Goal: Task Accomplishment & Management: Manage account settings

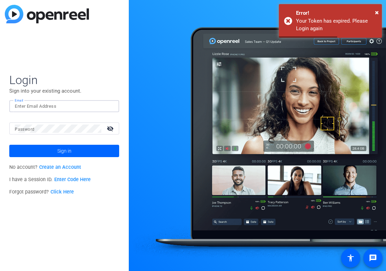
type input "[EMAIL_ADDRESS][PERSON_NAME][DOMAIN_NAME]"
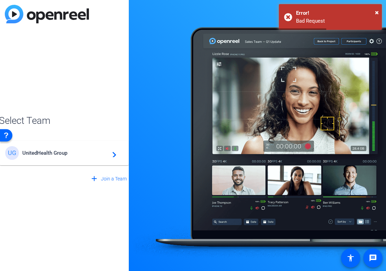
click at [112, 156] on mat-icon "navigate_next" at bounding box center [112, 153] width 8 height 8
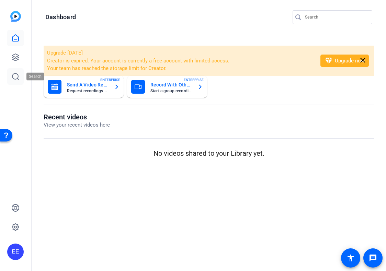
click at [20, 77] on link at bounding box center [15, 76] width 16 height 16
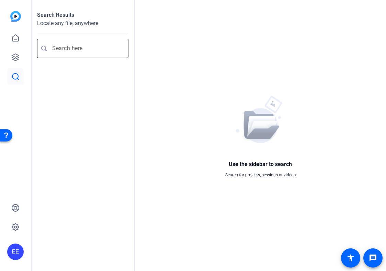
click at [78, 51] on input "Enter search query" at bounding box center [86, 48] width 68 height 8
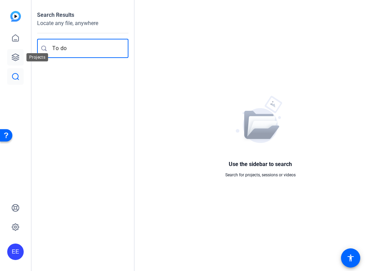
type input "To do"
click at [17, 60] on icon at bounding box center [15, 57] width 7 height 7
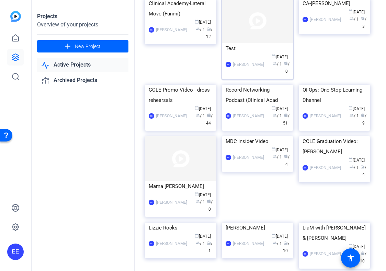
scroll to position [51, 0]
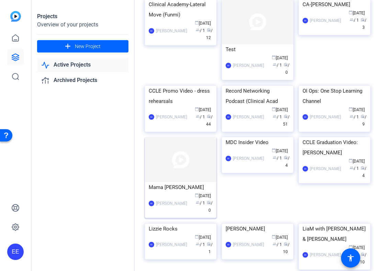
click at [210, 182] on img at bounding box center [180, 159] width 71 height 45
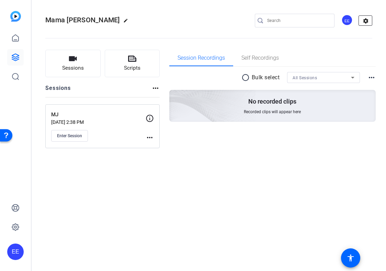
click at [369, 22] on mat-icon "settings" at bounding box center [366, 21] width 14 height 10
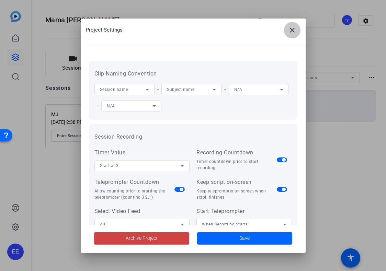
click at [293, 30] on mat-icon "close" at bounding box center [292, 30] width 8 height 8
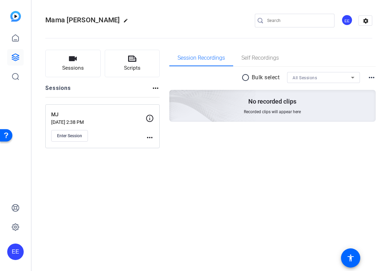
click at [159, 90] on mat-icon "more_horiz" at bounding box center [155, 88] width 8 height 8
click at [168, 150] on div at bounding box center [193, 135] width 386 height 271
click at [15, 58] on icon at bounding box center [15, 57] width 8 height 8
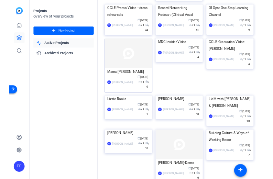
scroll to position [142, 0]
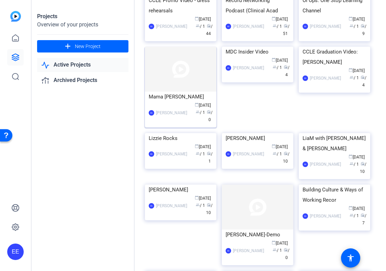
click at [215, 129] on mat-card-content "Mama [PERSON_NAME] EE [PERSON_NAME] calendar_today [DATE] group / 1 radio / 0" at bounding box center [180, 110] width 75 height 37
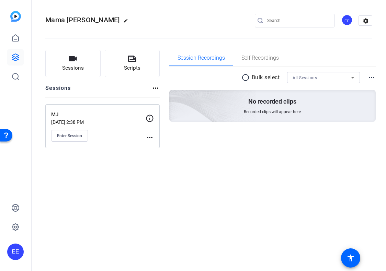
click at [370, 79] on mat-icon "more_horiz" at bounding box center [371, 77] width 8 height 8
click at [365, 45] on div at bounding box center [193, 135] width 386 height 271
click at [367, 19] on mat-icon "settings" at bounding box center [366, 21] width 14 height 10
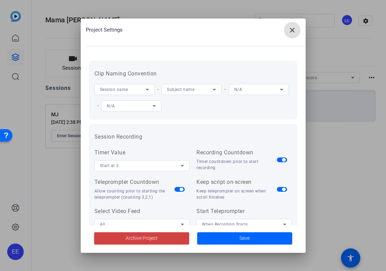
click at [293, 32] on mat-icon "close" at bounding box center [292, 30] width 8 height 8
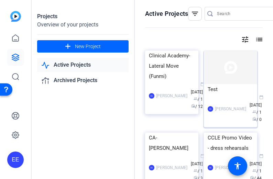
click at [241, 76] on img at bounding box center [230, 67] width 53 height 34
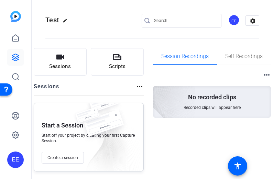
click at [141, 88] on mat-icon "more_horiz" at bounding box center [139, 86] width 8 height 8
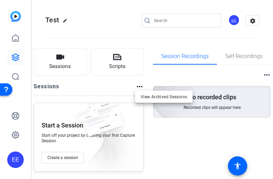
click at [267, 76] on div at bounding box center [136, 89] width 273 height 179
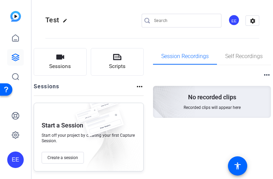
click at [267, 76] on mat-icon "more_horiz" at bounding box center [266, 75] width 8 height 8
click at [192, 82] on div at bounding box center [136, 89] width 273 height 179
click at [249, 23] on mat-icon "settings" at bounding box center [252, 21] width 14 height 10
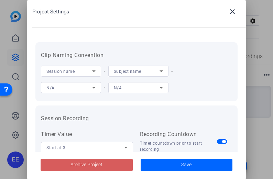
click at [103, 164] on span at bounding box center [86, 165] width 92 height 16
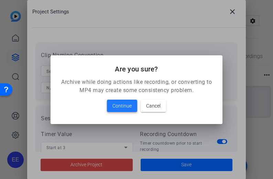
click at [119, 108] on span "Continue" at bounding box center [121, 106] width 19 height 8
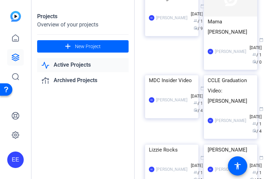
scroll to position [207, 0]
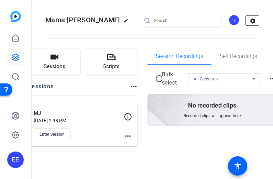
click at [252, 22] on mat-icon "settings" at bounding box center [252, 21] width 14 height 10
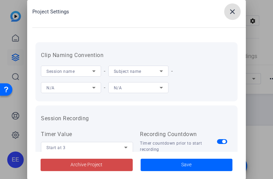
click at [114, 168] on span at bounding box center [86, 165] width 92 height 16
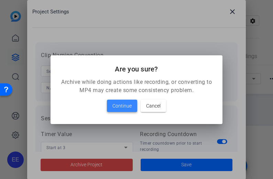
click at [121, 109] on span "Continue" at bounding box center [121, 106] width 19 height 8
